Goal: Task Accomplishment & Management: Manage account settings

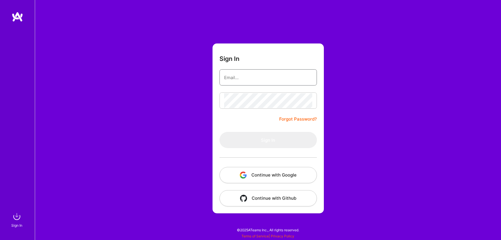
type input "[PERSON_NAME][EMAIL_ADDRESS][DOMAIN_NAME]"
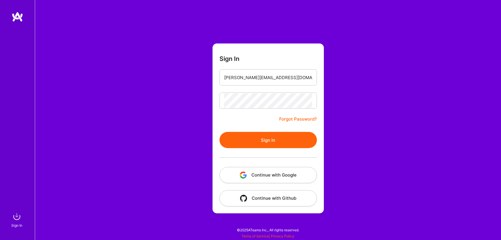
click at [272, 145] on button "Sign In" at bounding box center [268, 140] width 97 height 16
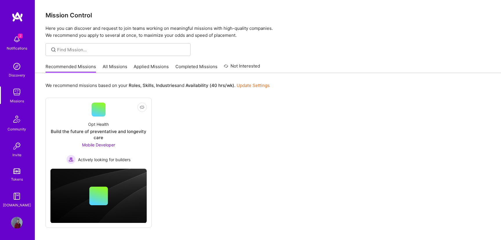
click at [118, 66] on link "All Missions" at bounding box center [115, 69] width 25 height 10
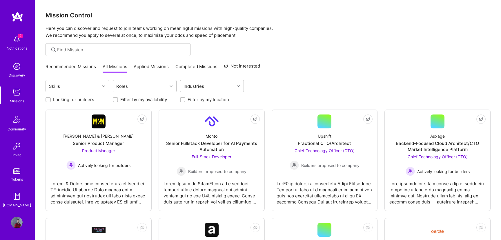
click at [143, 66] on link "Applied Missions" at bounding box center [151, 69] width 35 height 10
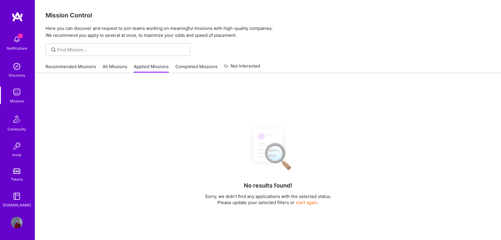
click at [197, 68] on link "Completed Missions" at bounding box center [196, 69] width 42 height 10
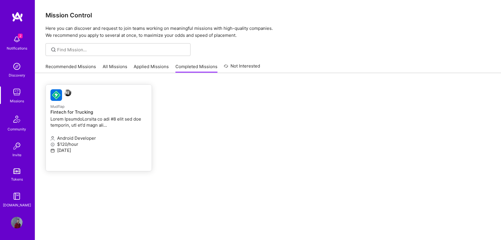
click at [107, 122] on p at bounding box center [98, 122] width 97 height 12
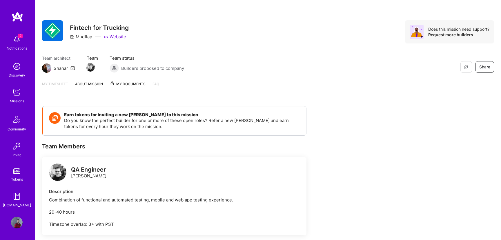
click at [129, 85] on span "My Documents" at bounding box center [128, 84] width 36 height 6
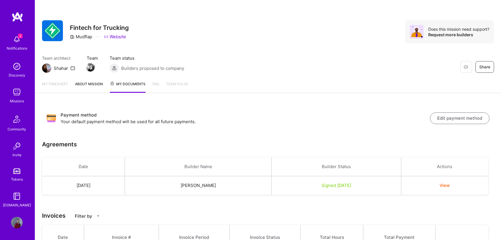
click at [448, 117] on button "Edit payment method" at bounding box center [459, 119] width 59 height 12
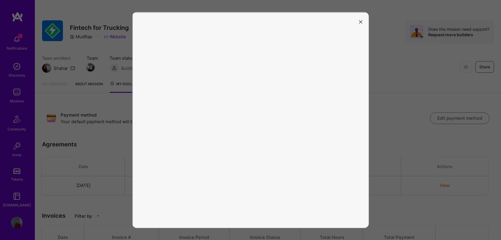
click at [360, 23] on icon "modal" at bounding box center [360, 21] width 3 height 3
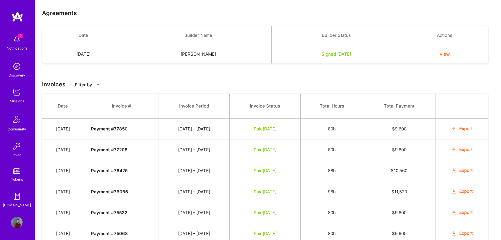
scroll to position [137, 0]
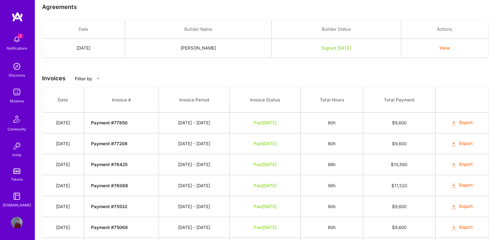
click at [15, 222] on img at bounding box center [17, 223] width 12 height 12
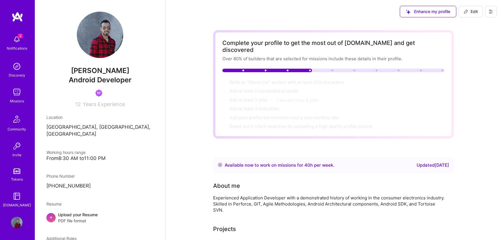
click at [15, 43] on img at bounding box center [17, 40] width 12 height 12
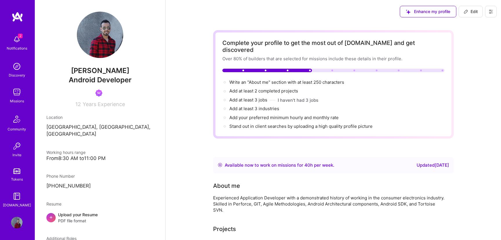
click at [16, 43] on div "2 Notifications Discovery Missions Community Invite Tokens [DOMAIN_NAME]" at bounding box center [17, 120] width 35 height 176
click at [21, 102] on div "Missions" at bounding box center [17, 101] width 14 height 6
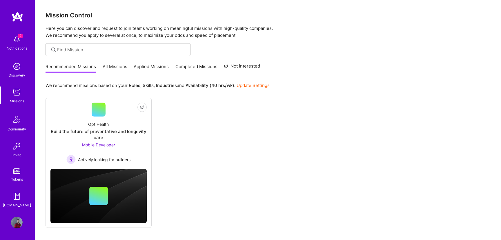
click at [195, 67] on link "Completed Missions" at bounding box center [196, 69] width 42 height 10
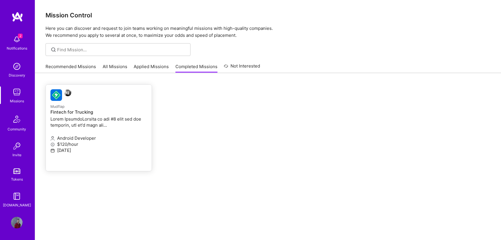
click at [108, 106] on p "Mudflap" at bounding box center [98, 106] width 97 height 6
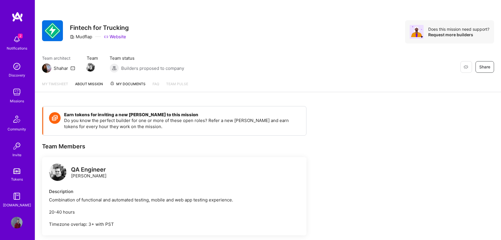
click at [61, 84] on link "My timesheet" at bounding box center [55, 86] width 26 height 11
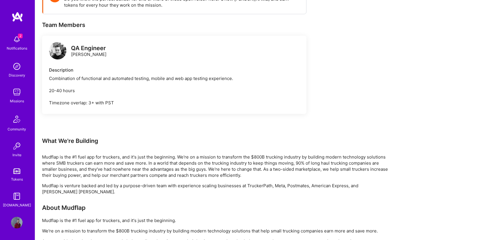
scroll to position [97, 0]
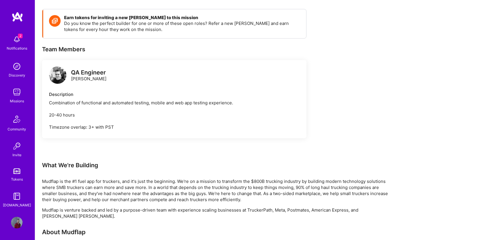
click at [60, 74] on img at bounding box center [57, 74] width 17 height 17
